Goal: Transaction & Acquisition: Subscribe to service/newsletter

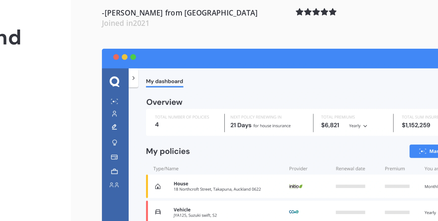
click at [310, 202] on img at bounding box center [339, 170] width 198 height 101
click at [382, 202] on img at bounding box center [339, 170] width 198 height 101
